Goal: Information Seeking & Learning: Learn about a topic

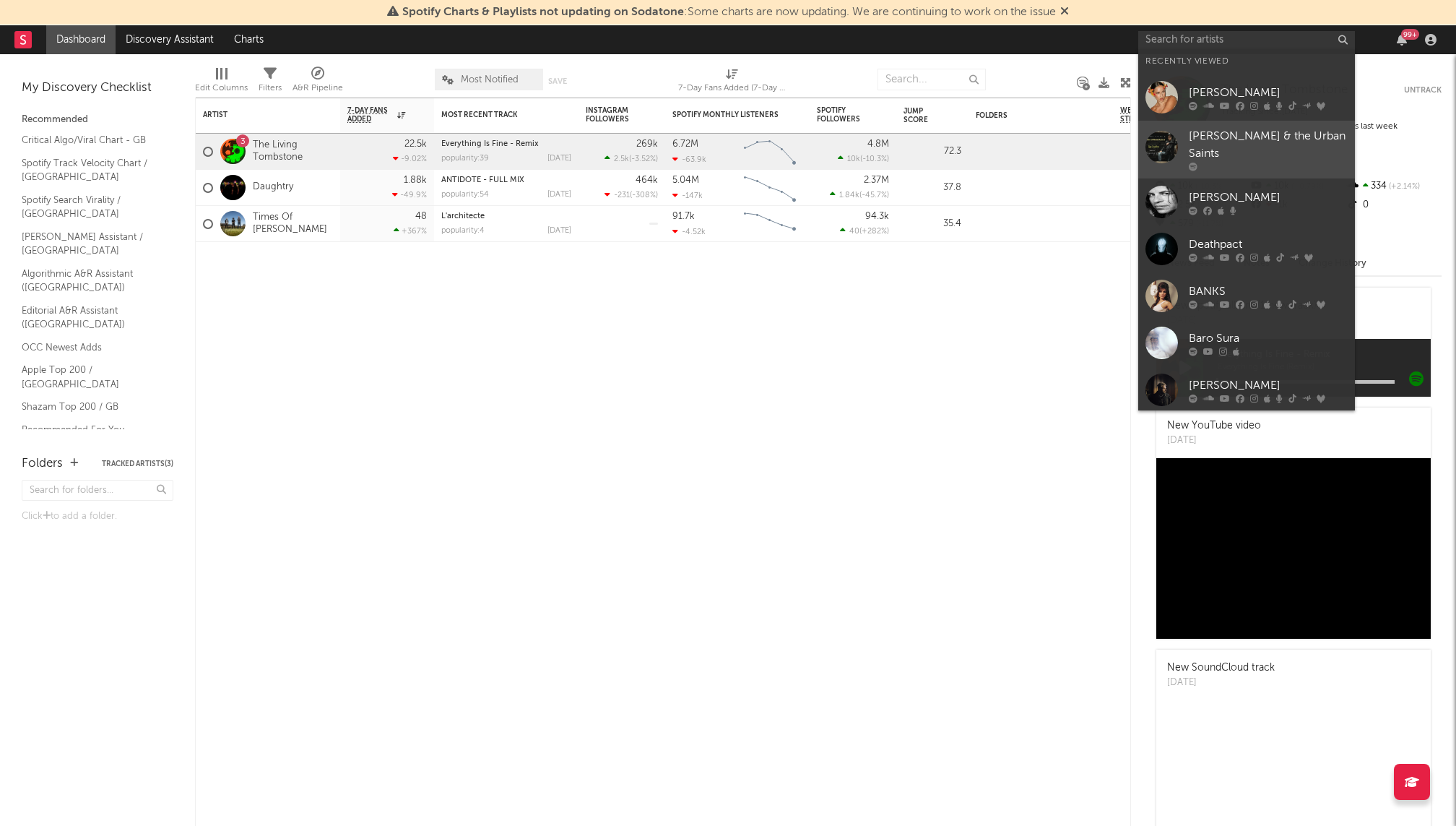
click at [1232, 123] on link "[PERSON_NAME] & the Urban Saints" at bounding box center [1247, 149] width 217 height 58
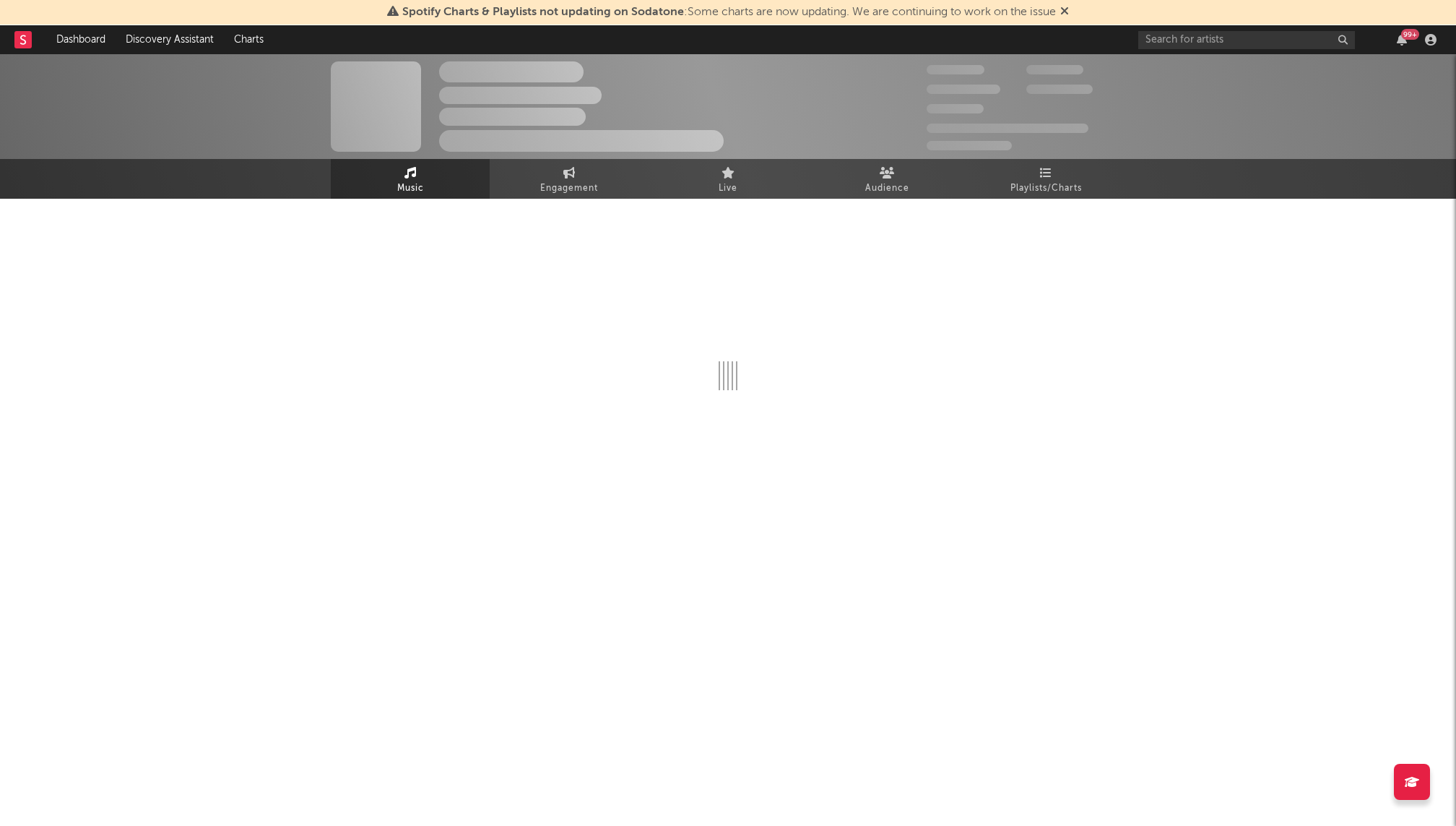
click at [1238, 27] on div "99 +" at bounding box center [1290, 40] width 303 height 29
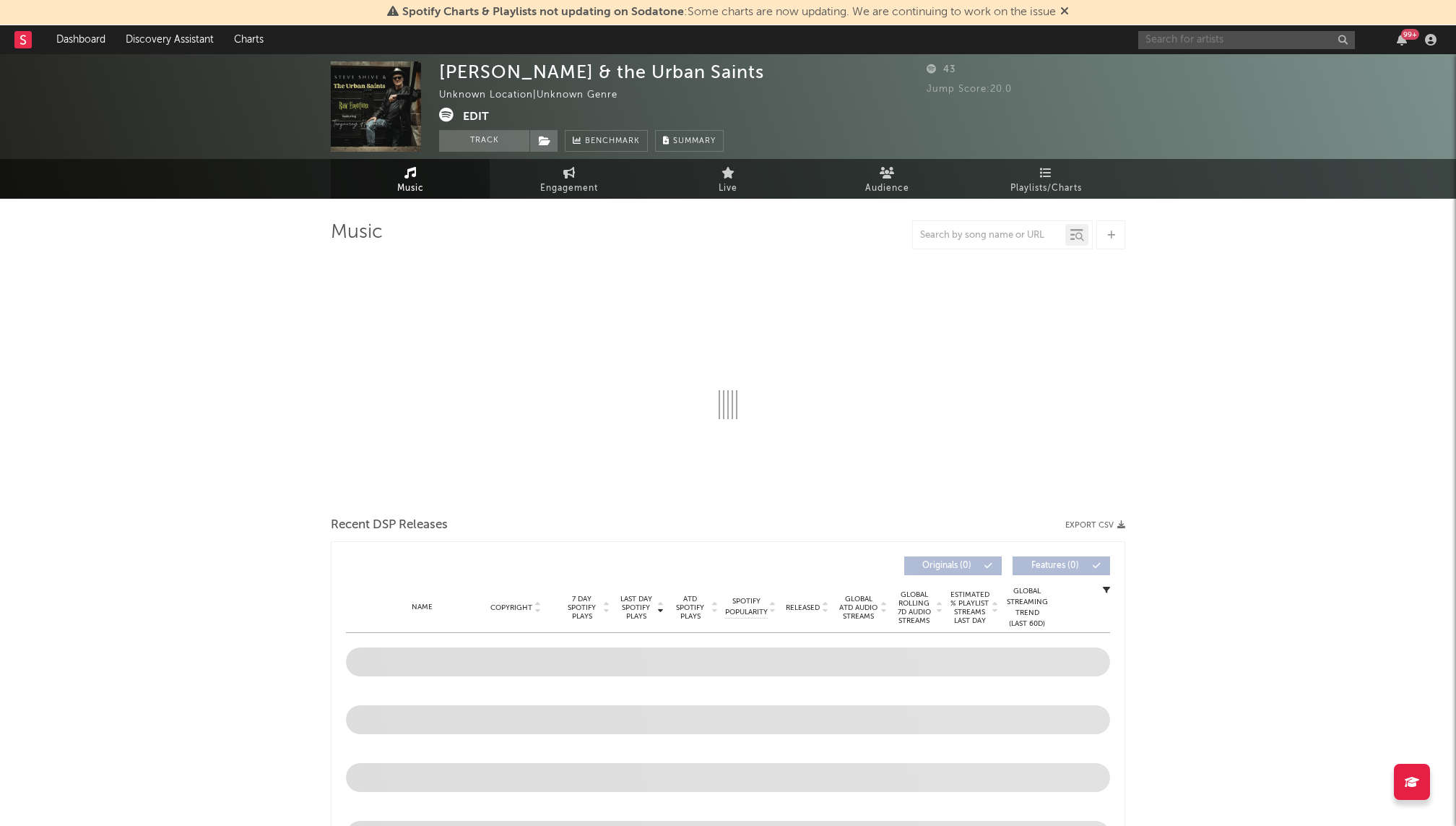
click at [1238, 43] on input "text" at bounding box center [1247, 40] width 217 height 18
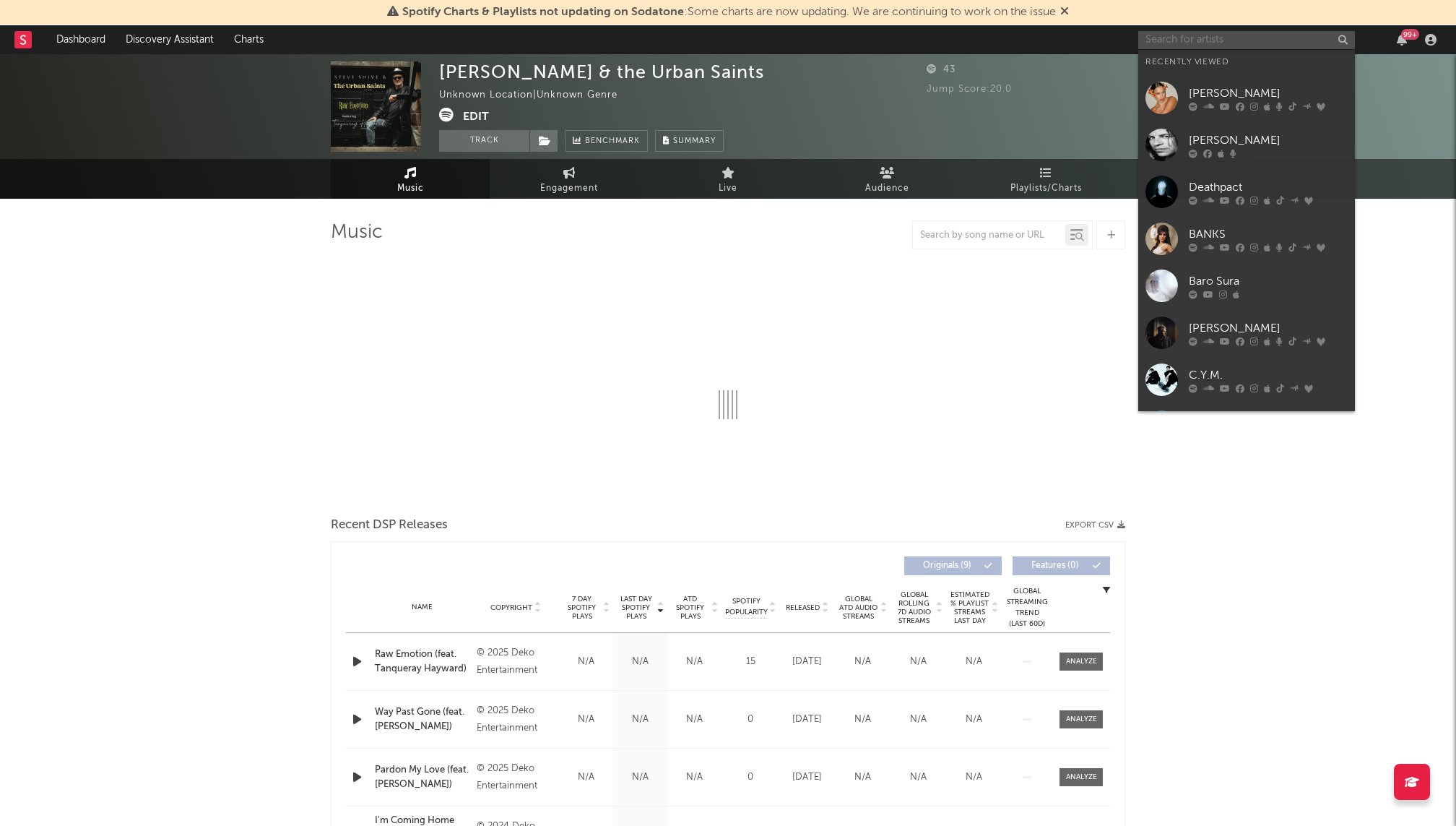
select select "1w"
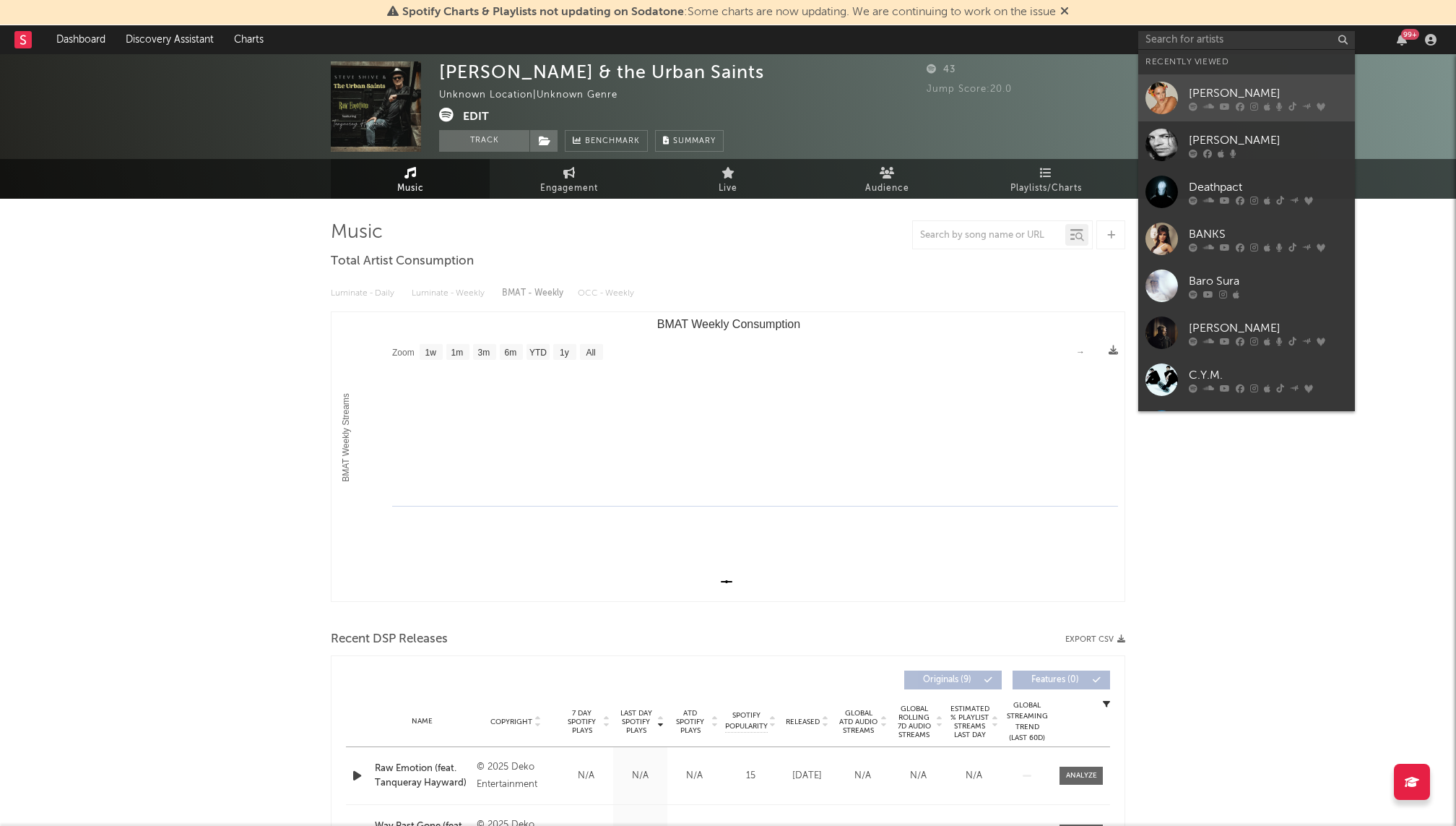
click at [1215, 95] on div "[PERSON_NAME]" at bounding box center [1268, 93] width 159 height 17
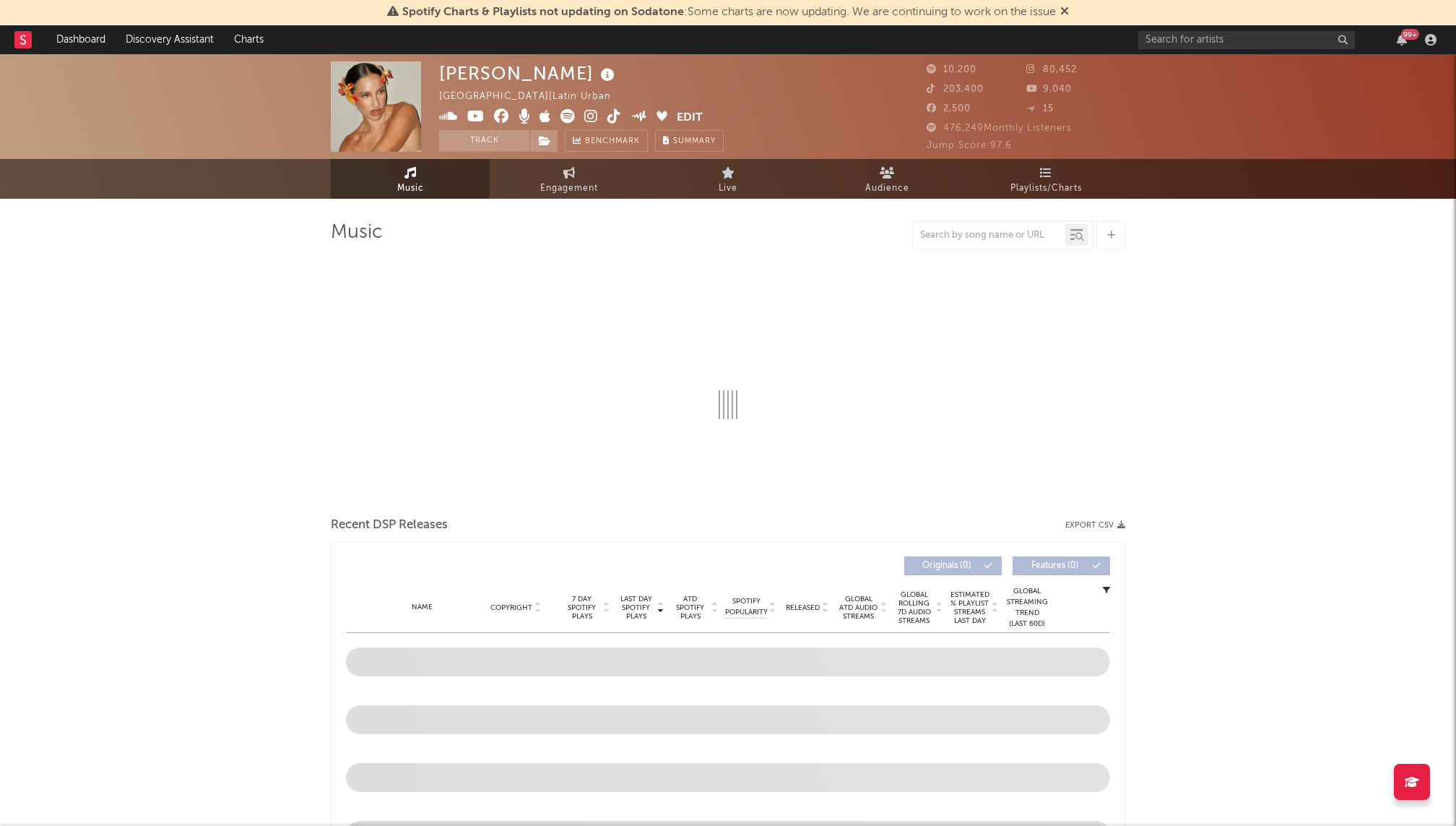
select select "6m"
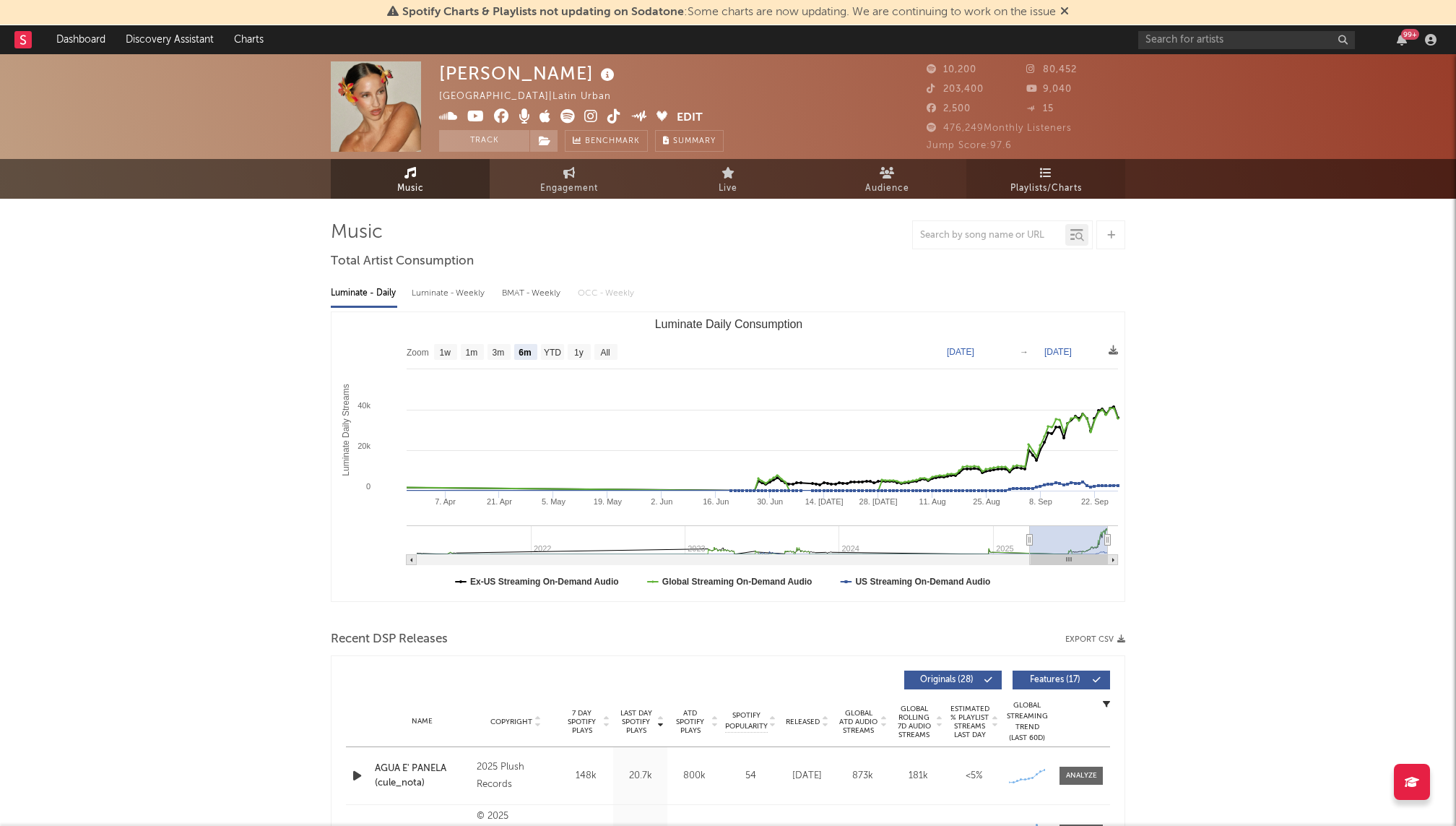
click at [1042, 172] on icon at bounding box center [1046, 172] width 12 height 11
